Goal: Task Accomplishment & Management: Manage account settings

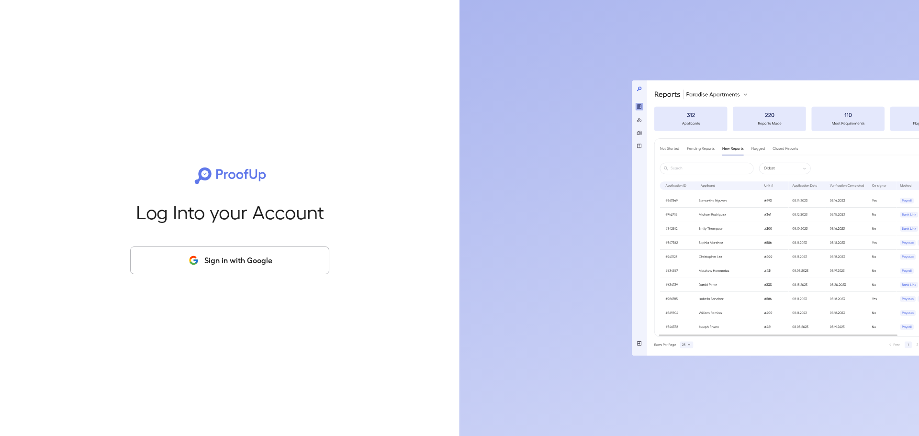
click at [292, 250] on button "Sign in with Google" at bounding box center [229, 261] width 199 height 28
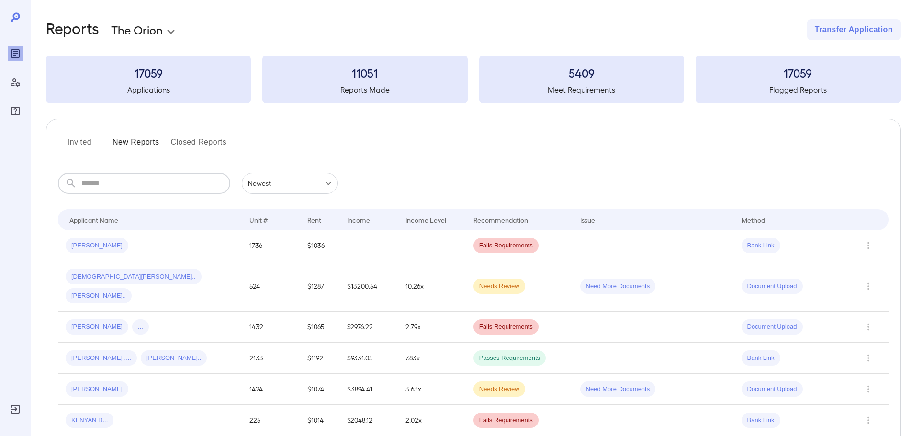
click at [138, 183] on input "text" at bounding box center [155, 183] width 149 height 21
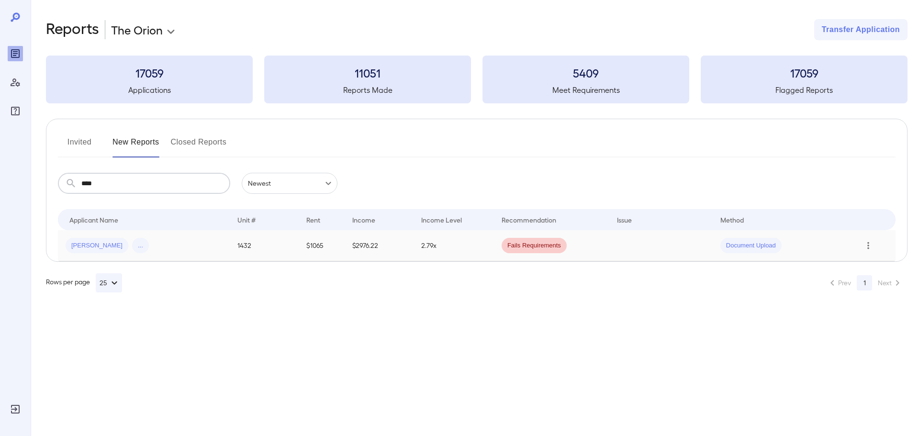
type input "****"
click at [870, 246] on icon "Row Actions" at bounding box center [868, 245] width 11 height 11
click at [873, 264] on li "View Application" at bounding box center [874, 264] width 76 height 15
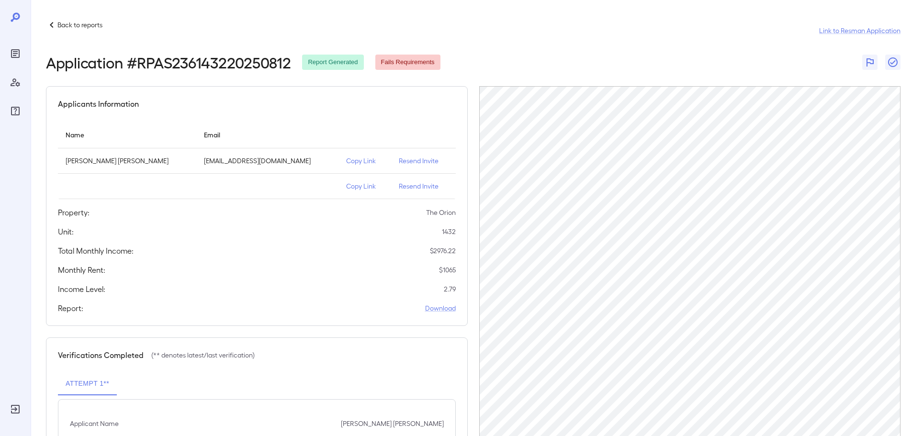
click at [346, 161] on p "Copy Link" at bounding box center [364, 161] width 37 height 10
click at [98, 30] on div "Back to reports" at bounding box center [74, 24] width 57 height 11
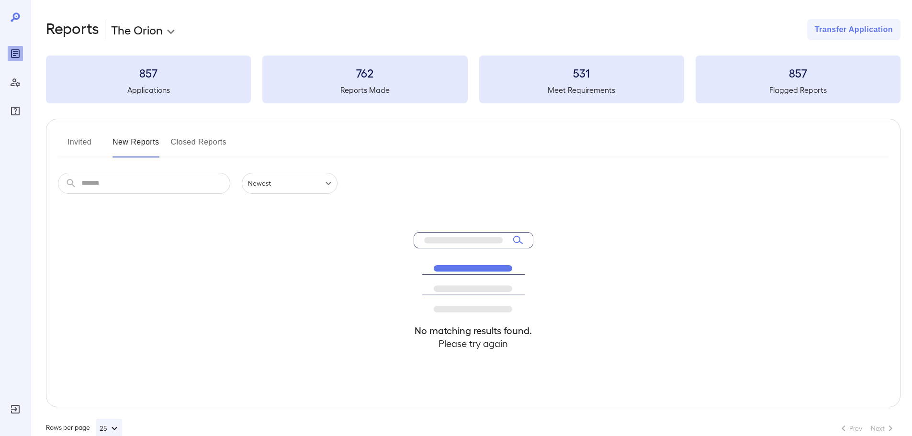
click at [123, 186] on input "text" at bounding box center [155, 183] width 149 height 21
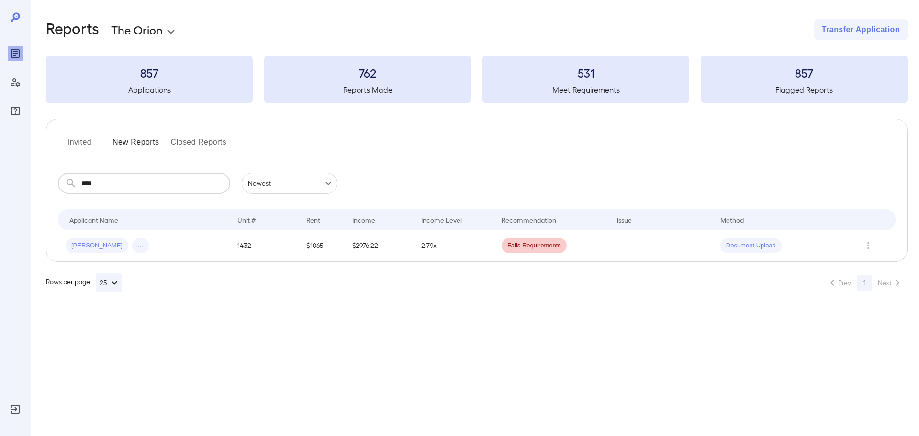
type input "****"
click at [871, 247] on icon "Row Actions" at bounding box center [868, 245] width 11 height 11
click at [853, 267] on li "View Application" at bounding box center [874, 264] width 76 height 15
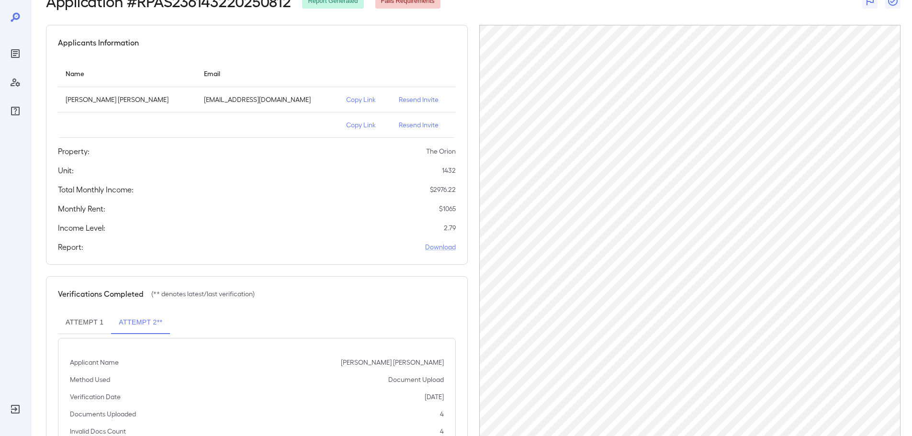
scroll to position [122, 0]
